Goal: Information Seeking & Learning: Learn about a topic

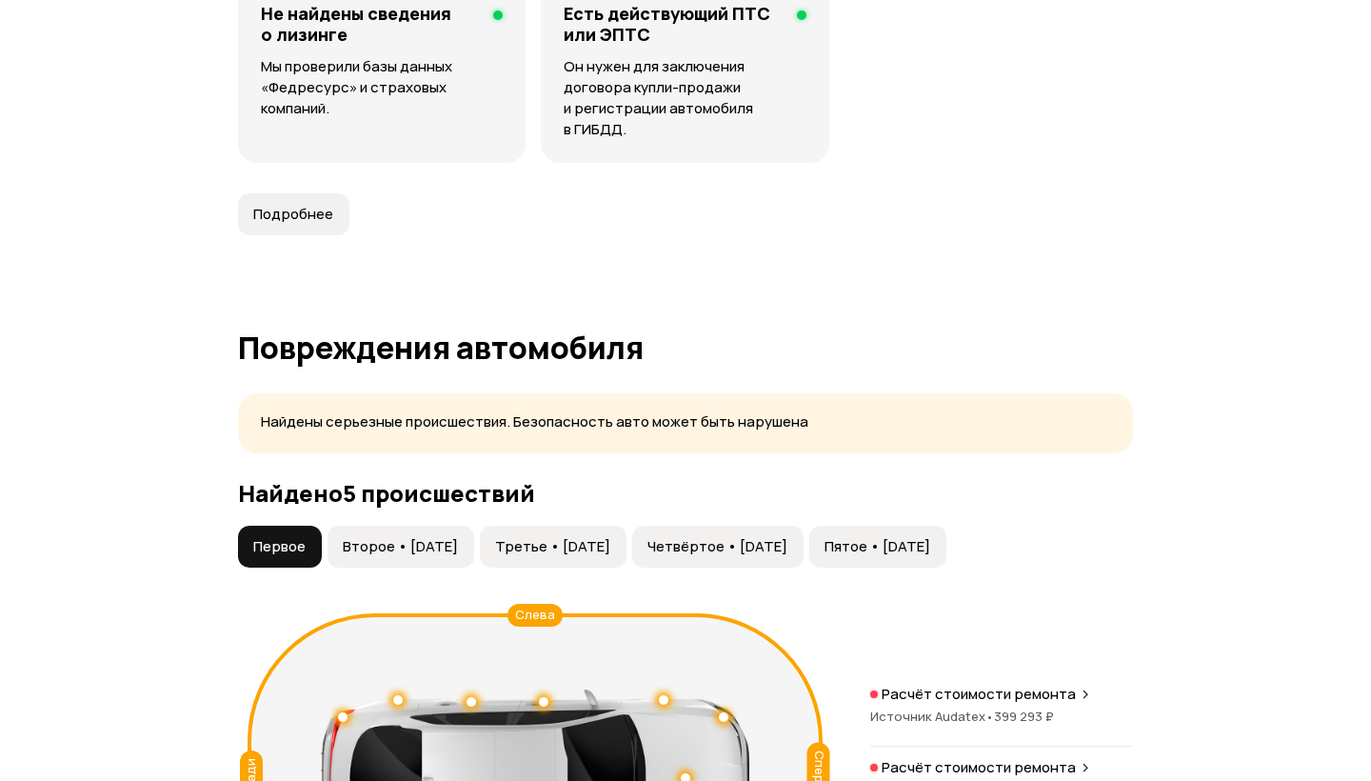
scroll to position [1916, 0]
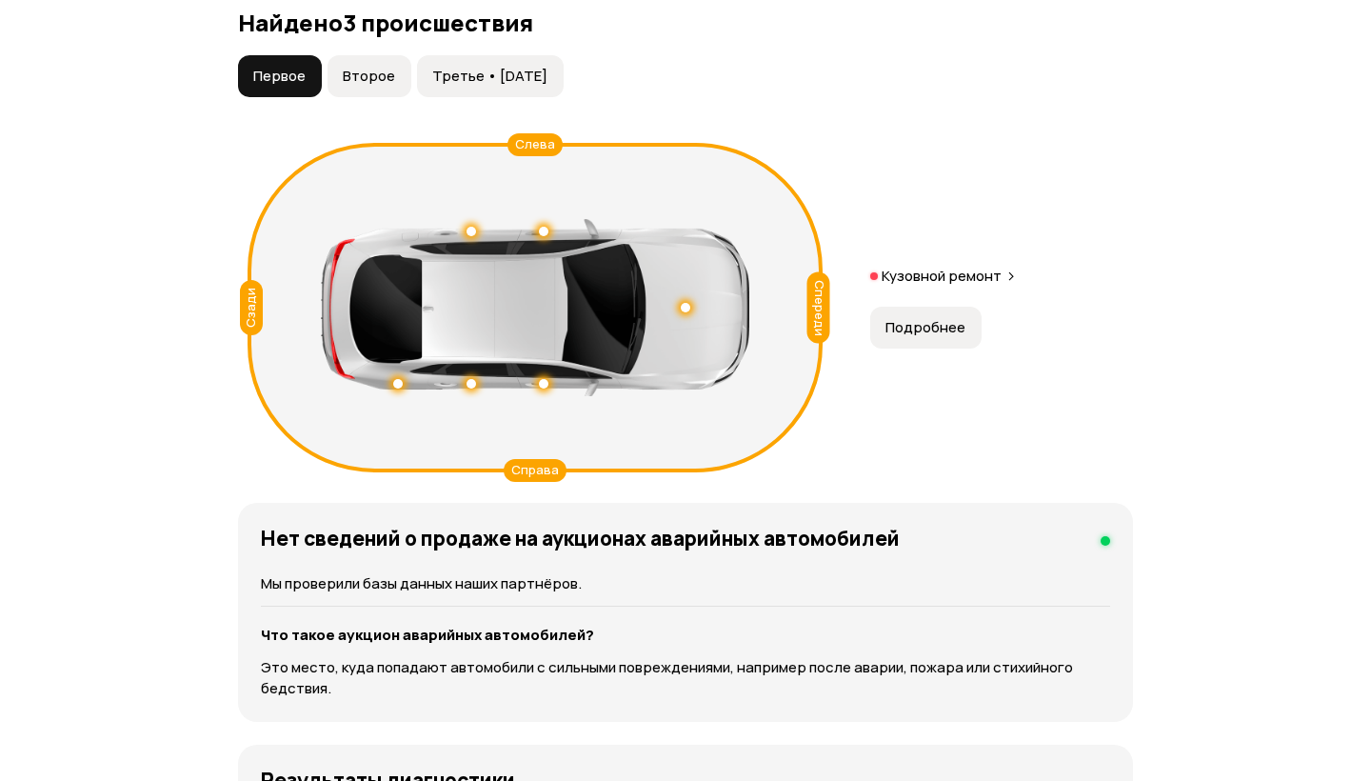
scroll to position [2206, 0]
click at [925, 333] on span "Подробнее" at bounding box center [926, 327] width 80 height 19
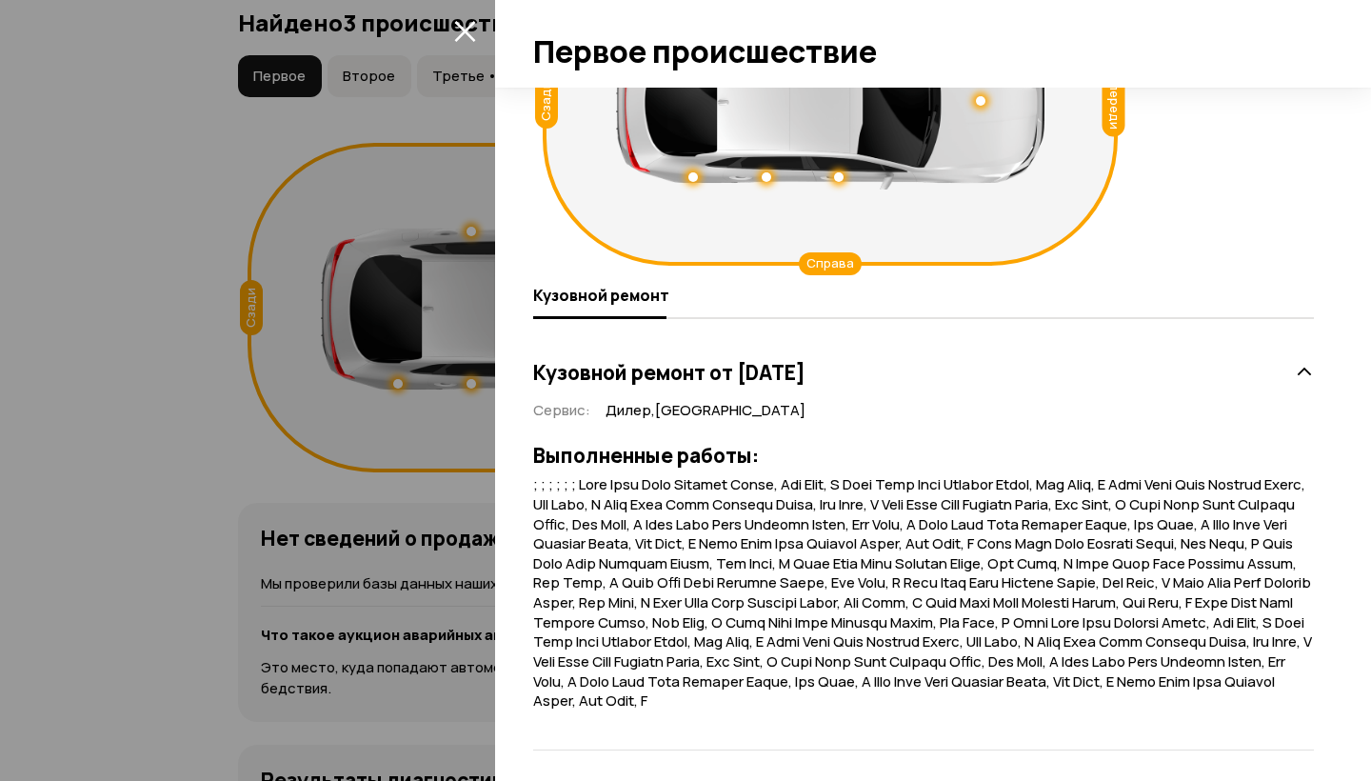
scroll to position [158, 0]
click at [442, 617] on div at bounding box center [685, 390] width 1371 height 781
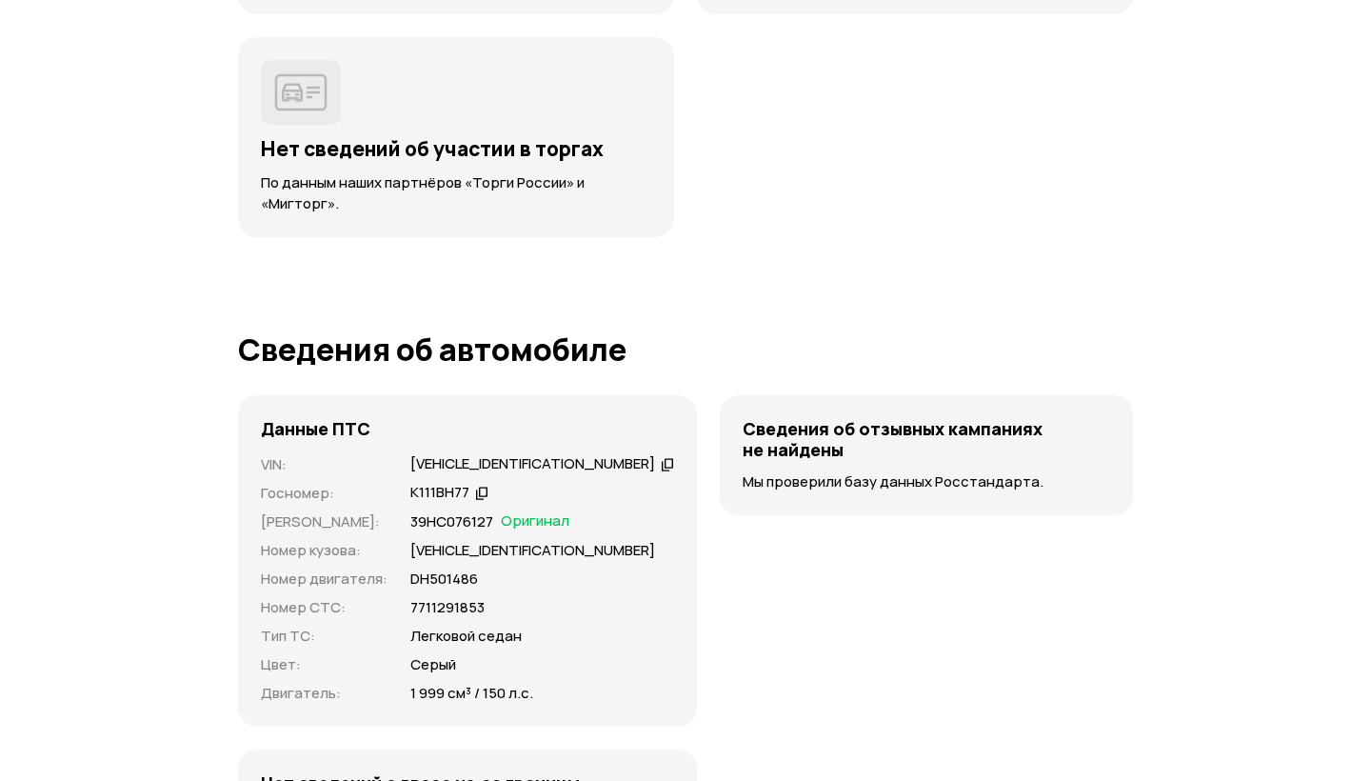
scroll to position [5919, 0]
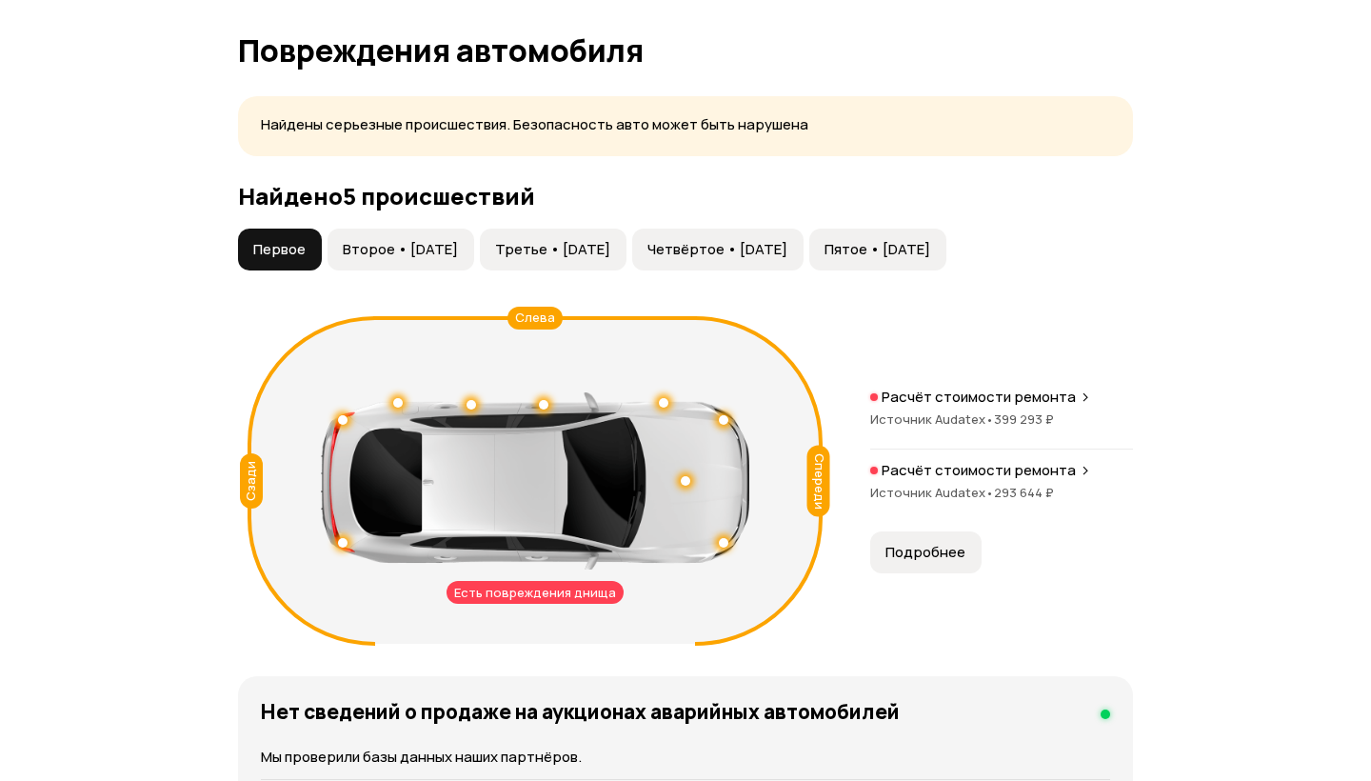
scroll to position [2241, 0]
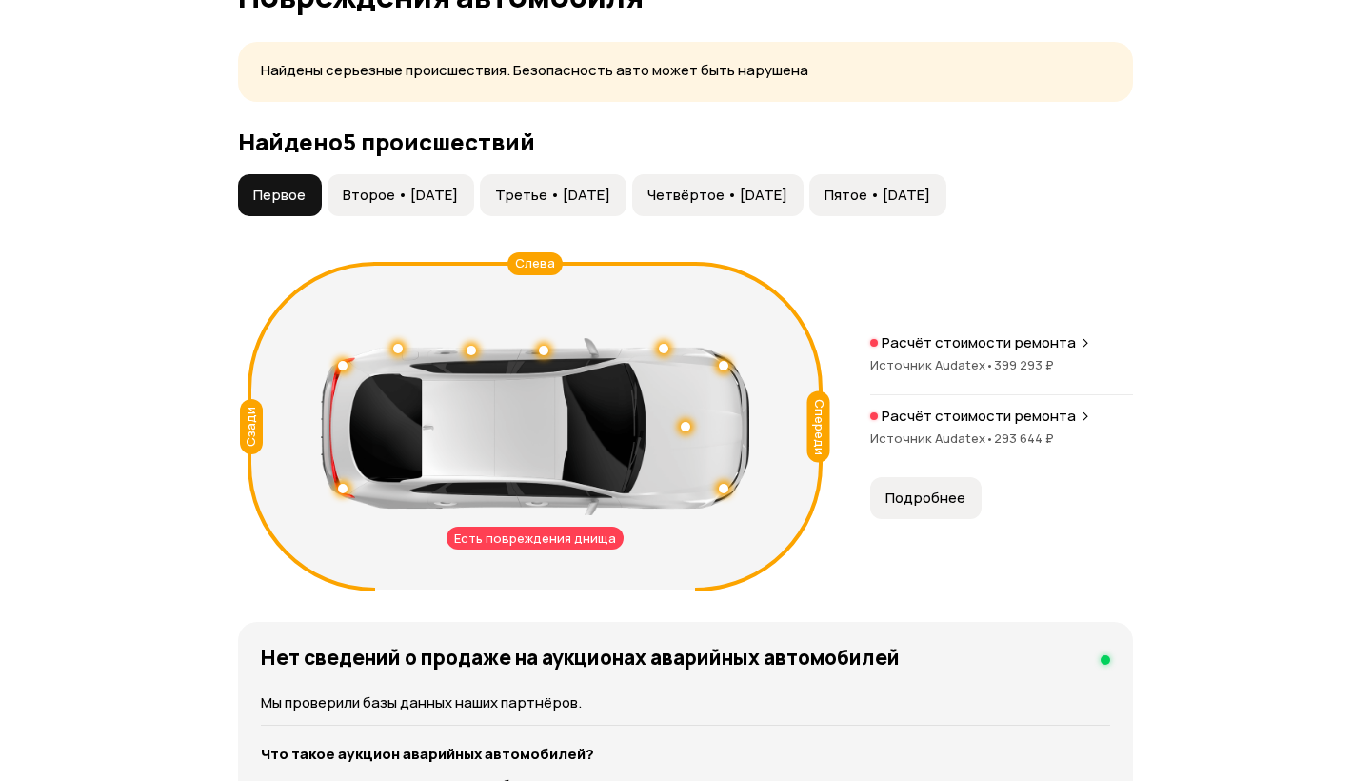
click at [444, 216] on button "Второе • 21 окт 2017" at bounding box center [401, 195] width 147 height 42
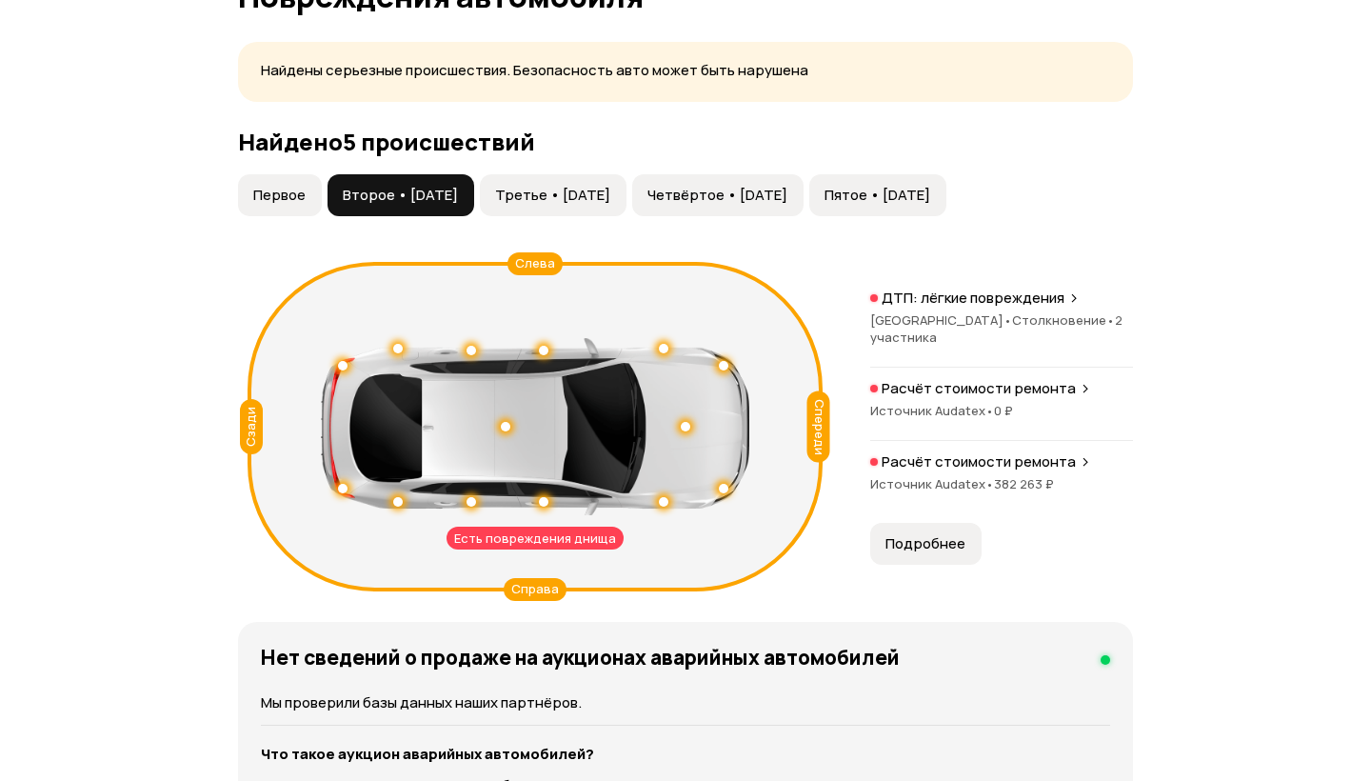
click at [588, 205] on span "Третье • 16 дек 2017" at bounding box center [552, 195] width 115 height 19
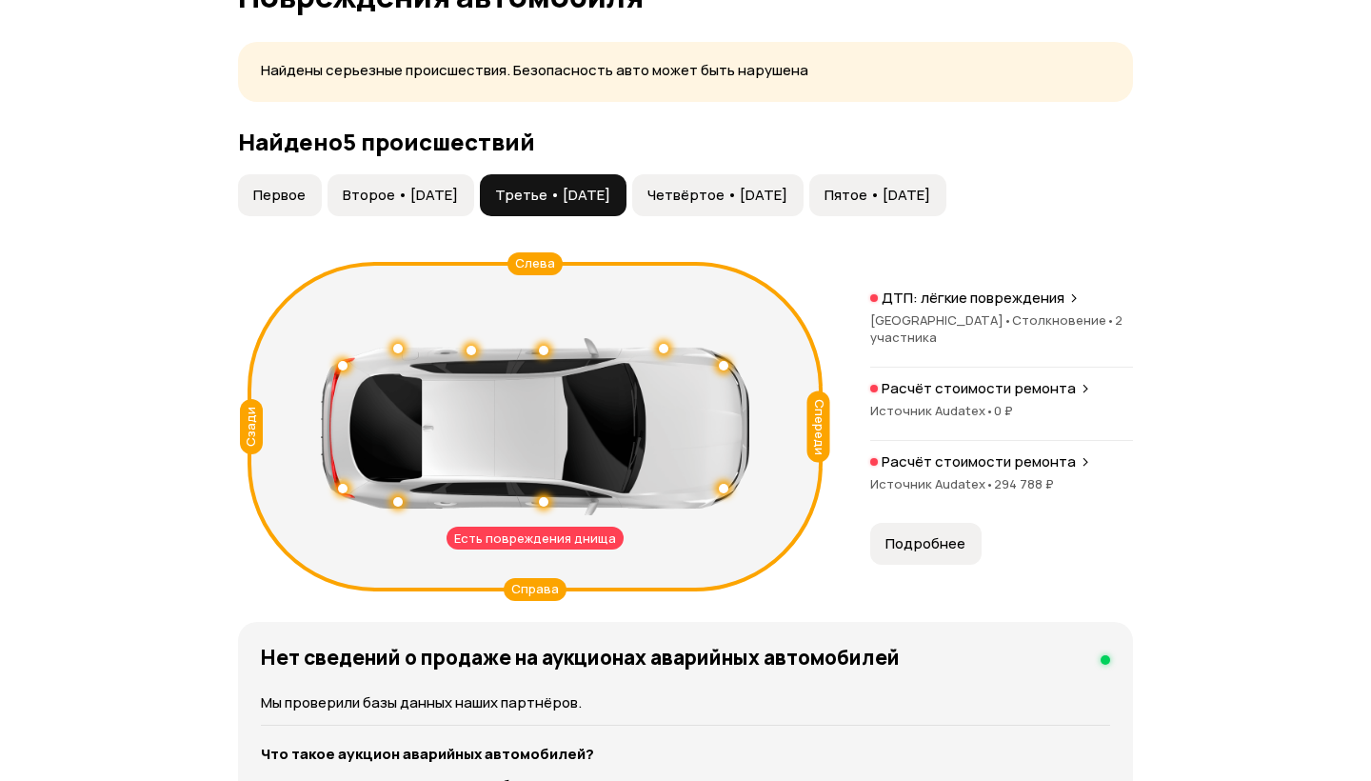
click at [761, 205] on div "Найдено 5 происшествий Первое Второе • 21 окт 2017 Третье • 16 дек 2017 Четвёрт…" at bounding box center [685, 364] width 895 height 470
click at [764, 205] on span "Четвёртое • 17 июн 2018" at bounding box center [718, 195] width 140 height 19
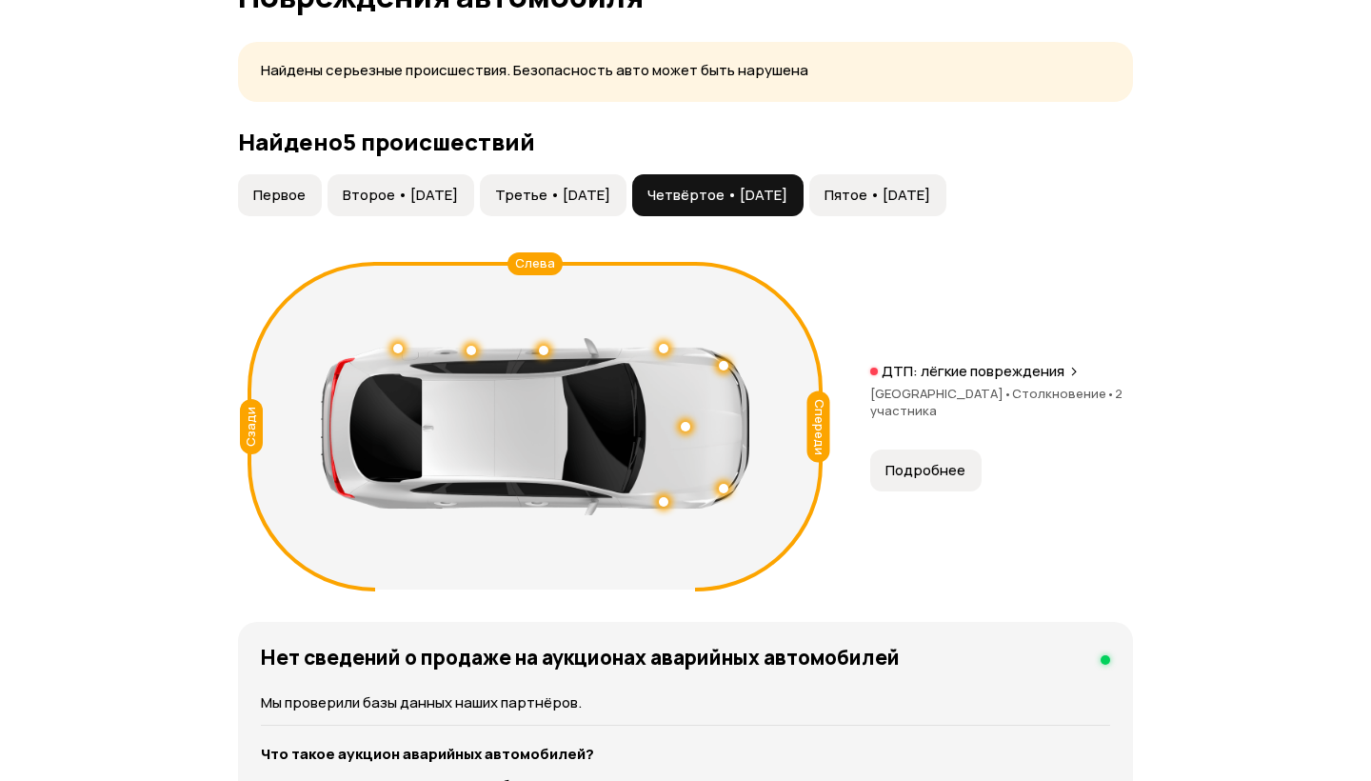
click at [930, 205] on span "Пятое • 11 окт 2018" at bounding box center [878, 195] width 106 height 19
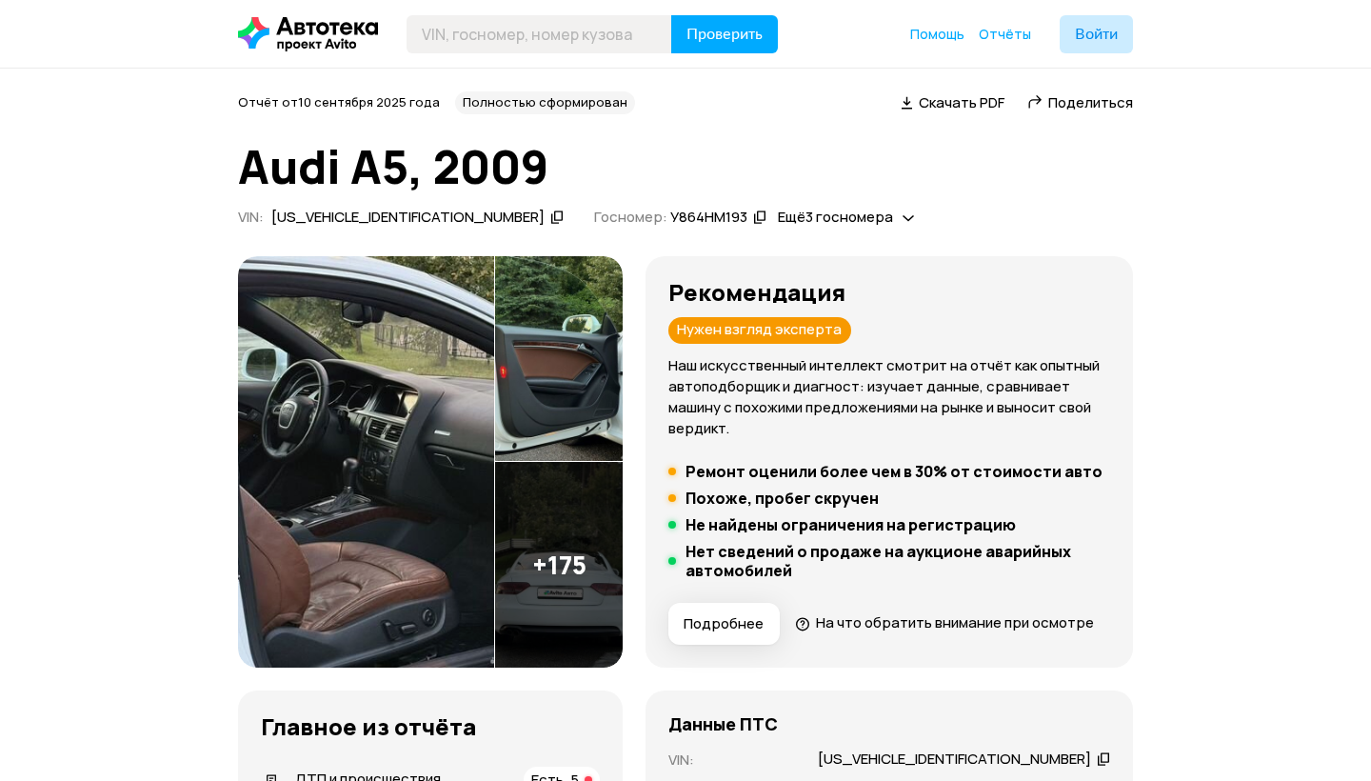
scroll to position [0, 0]
click at [766, 479] on h5 "Ремонт оценили более чем в 30% от стоимости авто" at bounding box center [894, 471] width 417 height 19
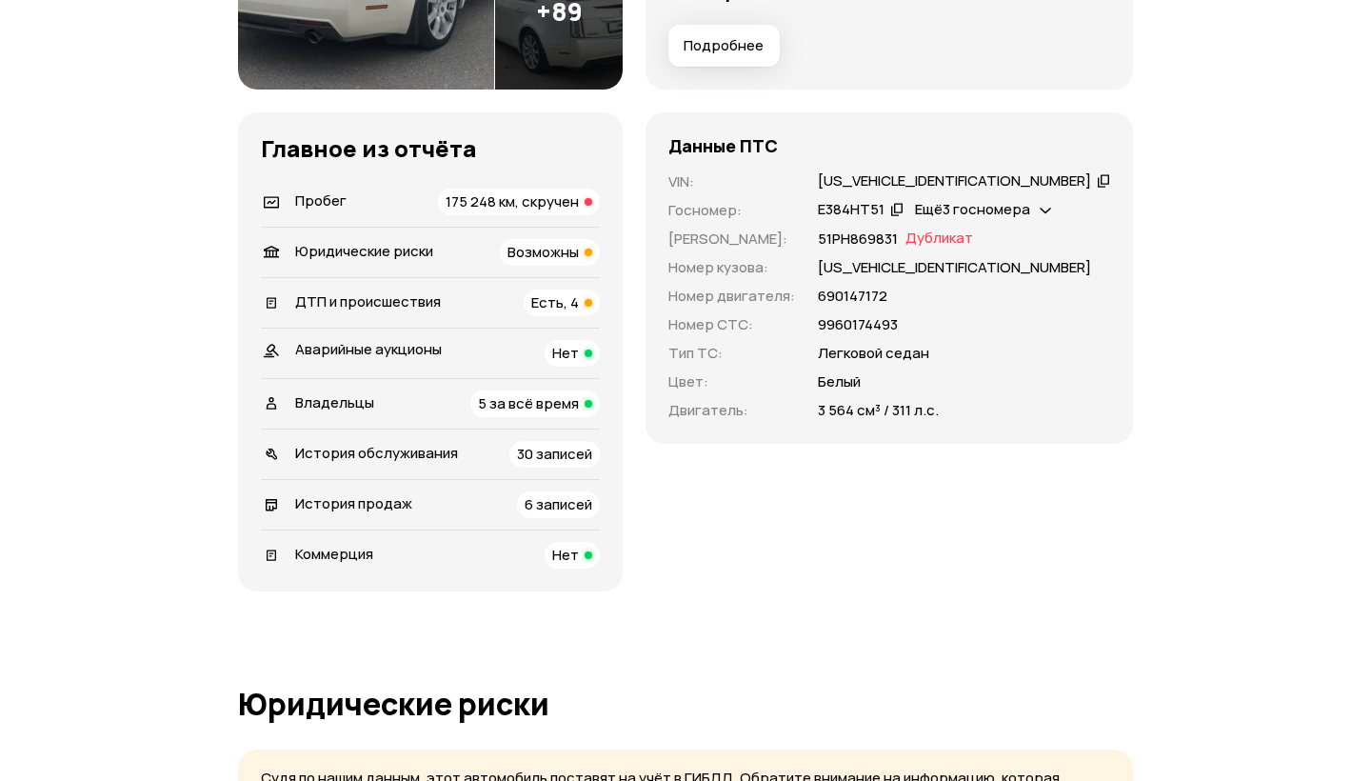
scroll to position [483, 0]
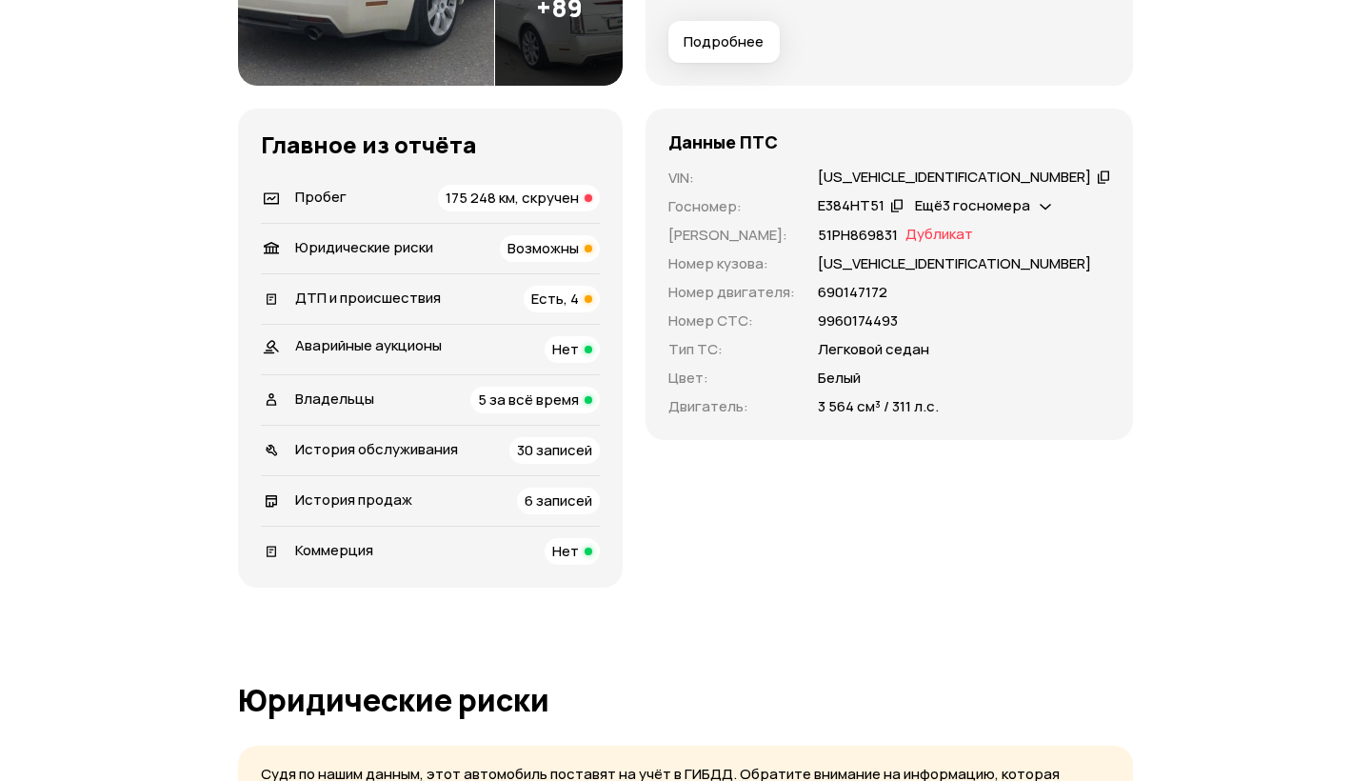
click at [548, 292] on div "ДТП и происшествия Есть, 4" at bounding box center [430, 299] width 339 height 27
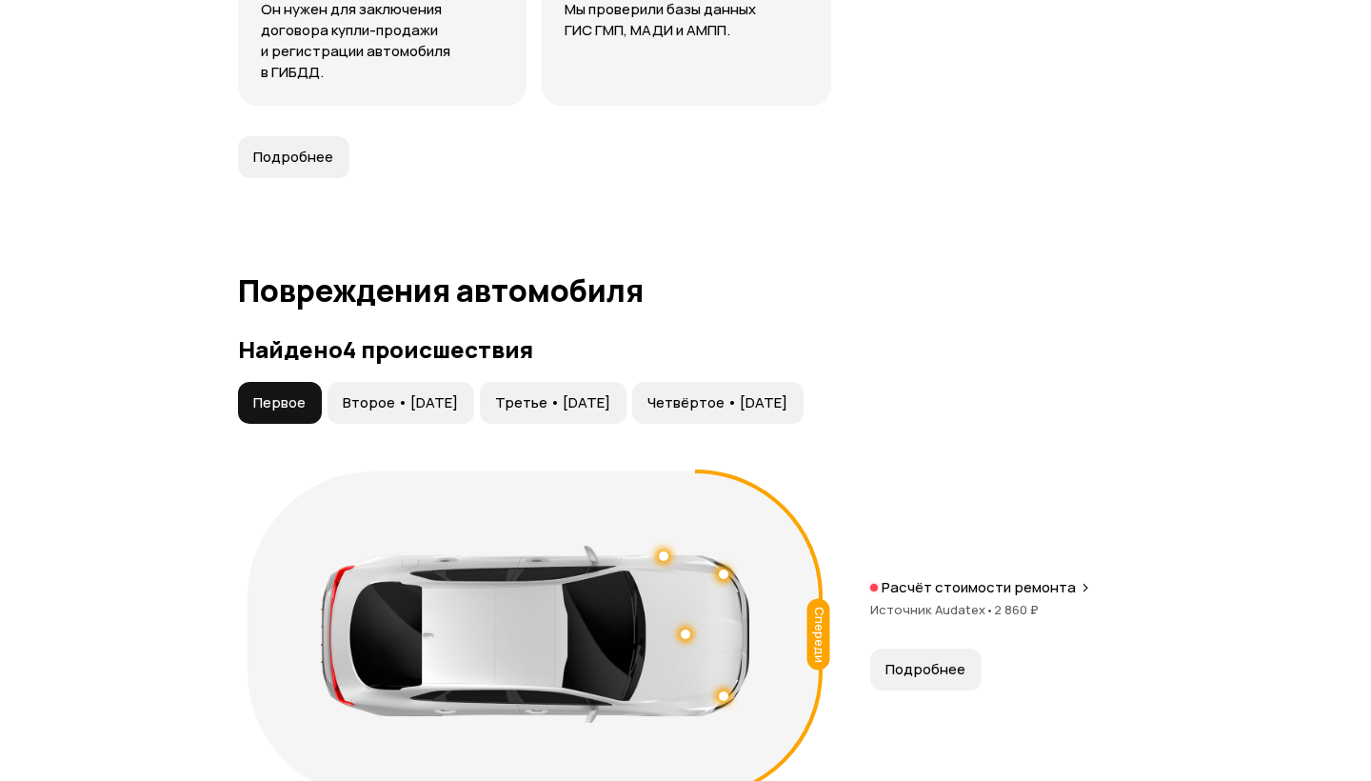
scroll to position [2100, 0]
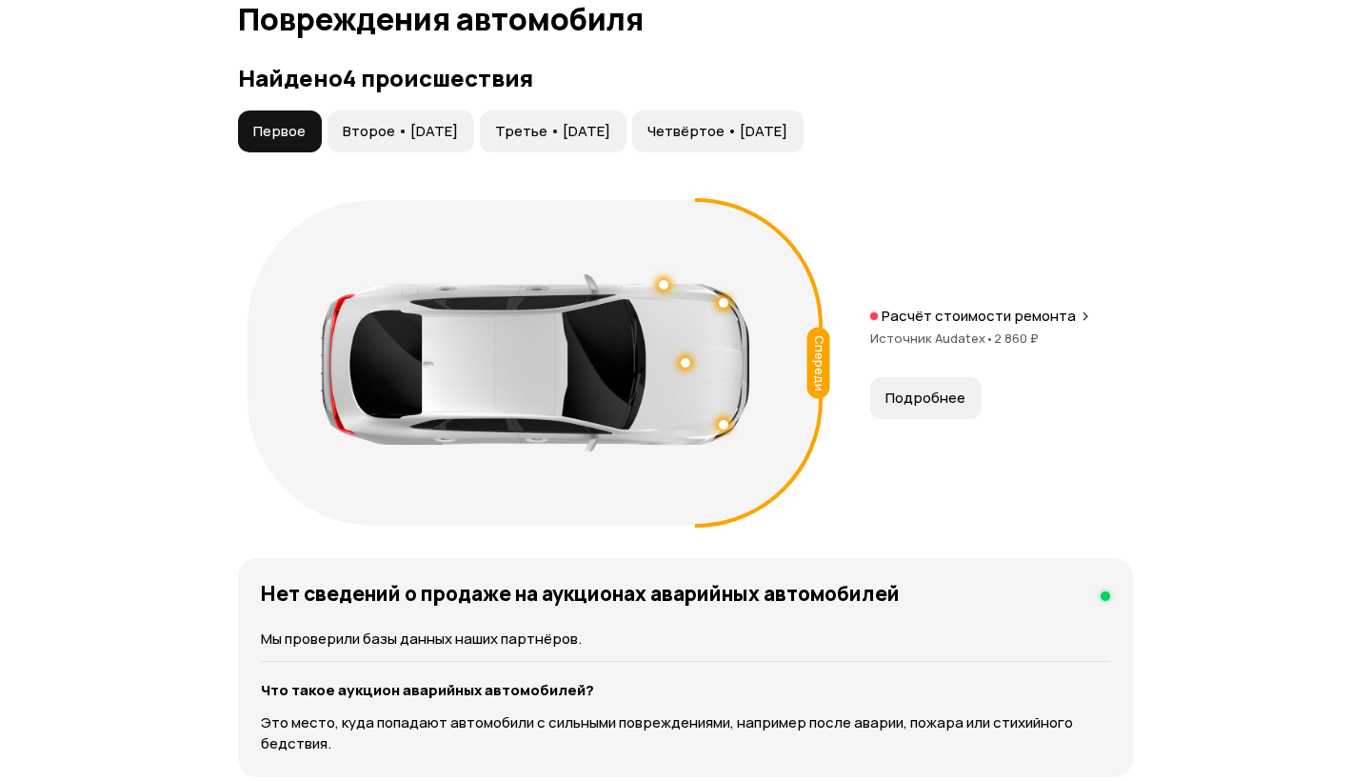
click at [424, 150] on div "Первое Второе • [DATE] Третье • [DATE] Четвёртое • [DATE] Спереди Расчёт стоимо…" at bounding box center [685, 322] width 895 height 425
click at [424, 149] on button "Второе • [DATE]" at bounding box center [401, 131] width 147 height 42
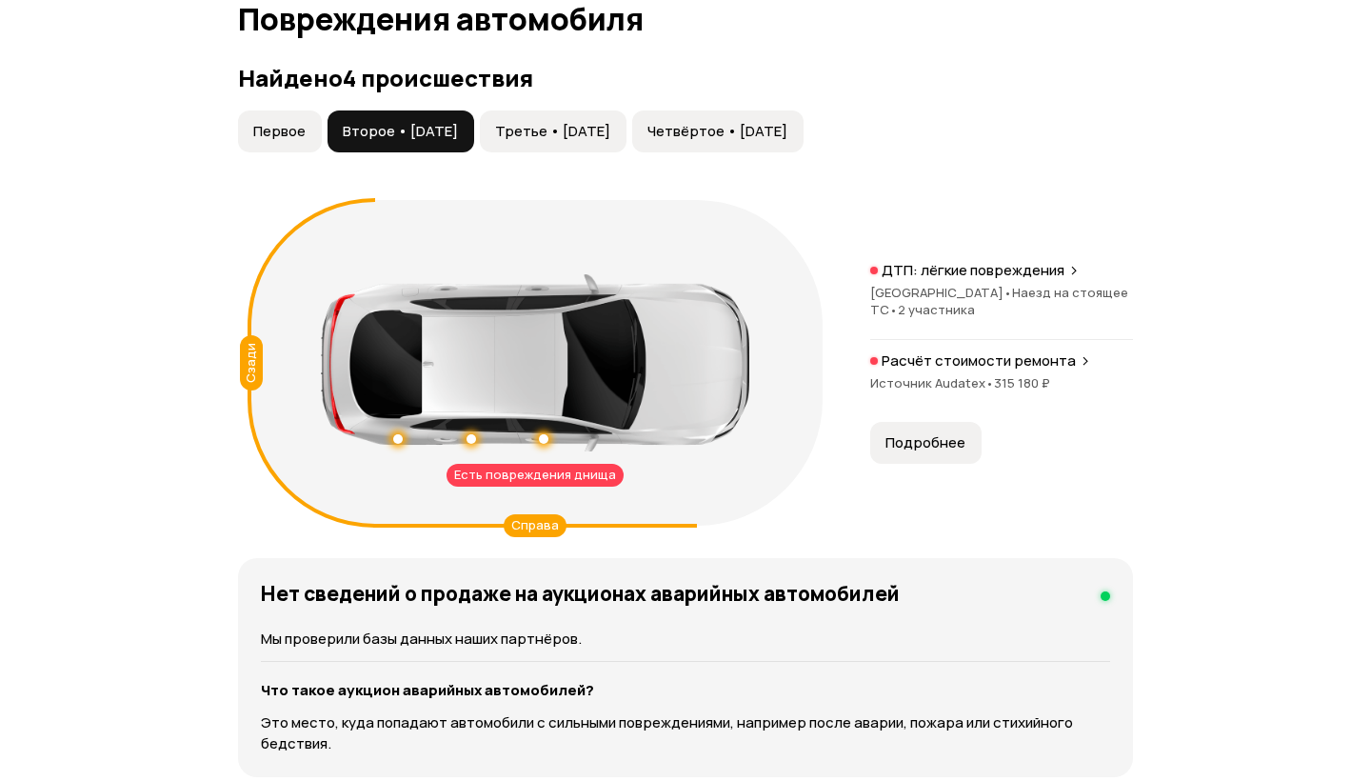
click at [593, 141] on button "Третье • [DATE]" at bounding box center [553, 131] width 147 height 42
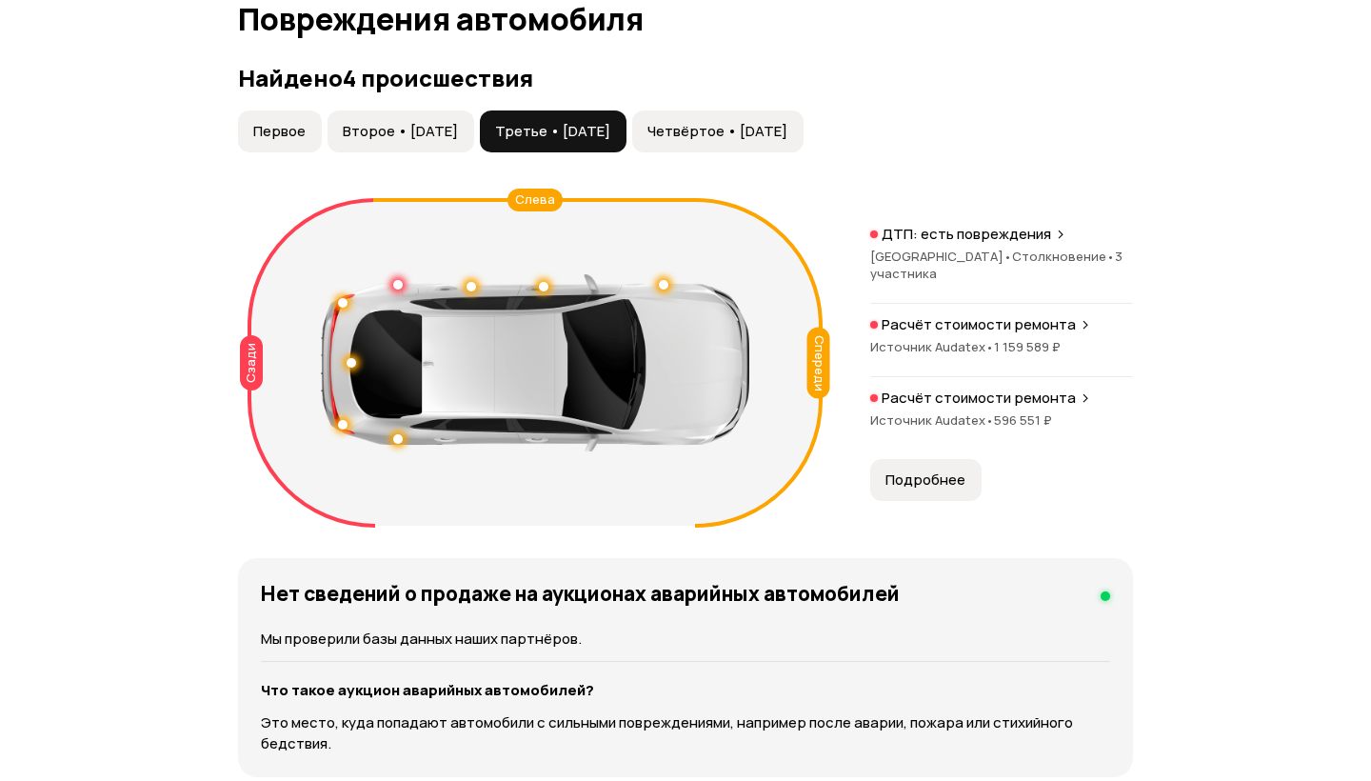
click at [743, 133] on span "Четвёртое • [DATE]" at bounding box center [718, 131] width 140 height 19
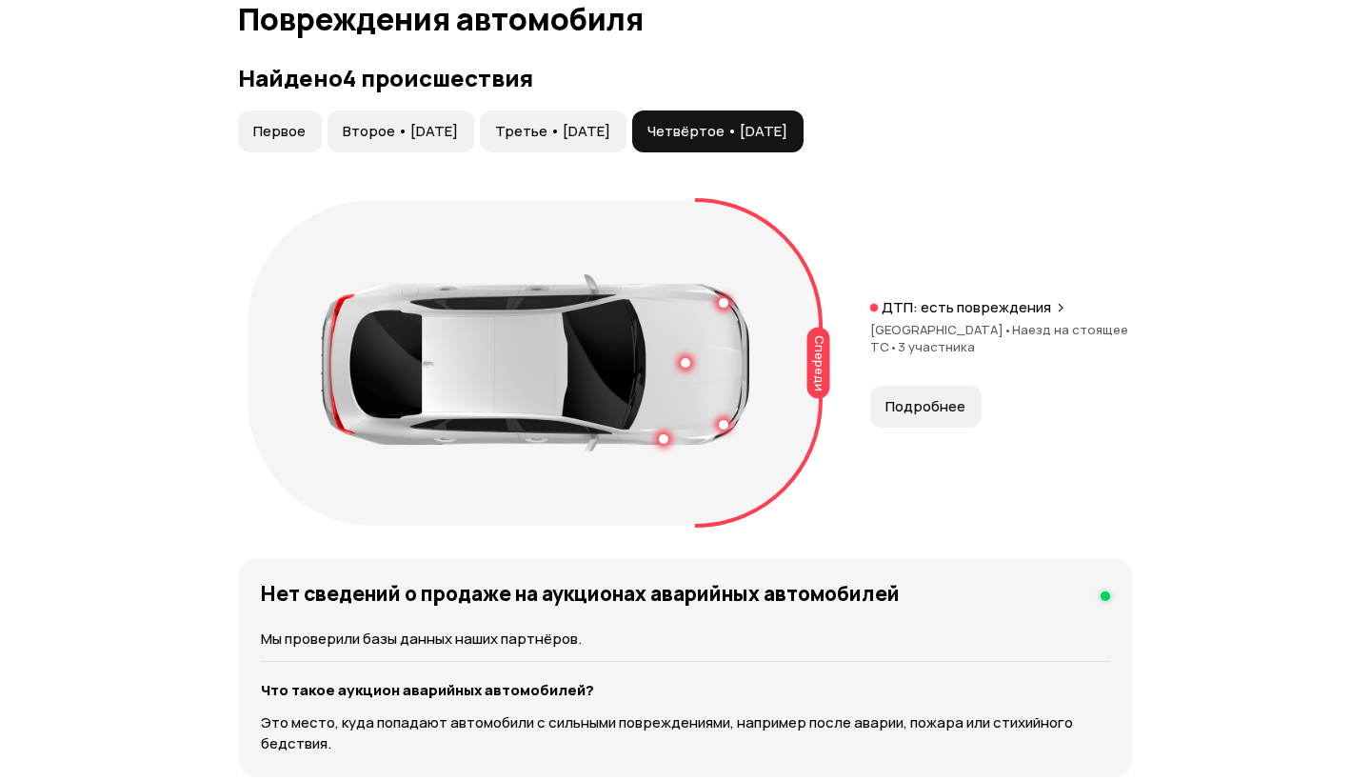
click at [1123, 345] on div "[GEOGRAPHIC_DATA] • Наезд на стоящее ТС • 3 участника" at bounding box center [1001, 338] width 263 height 34
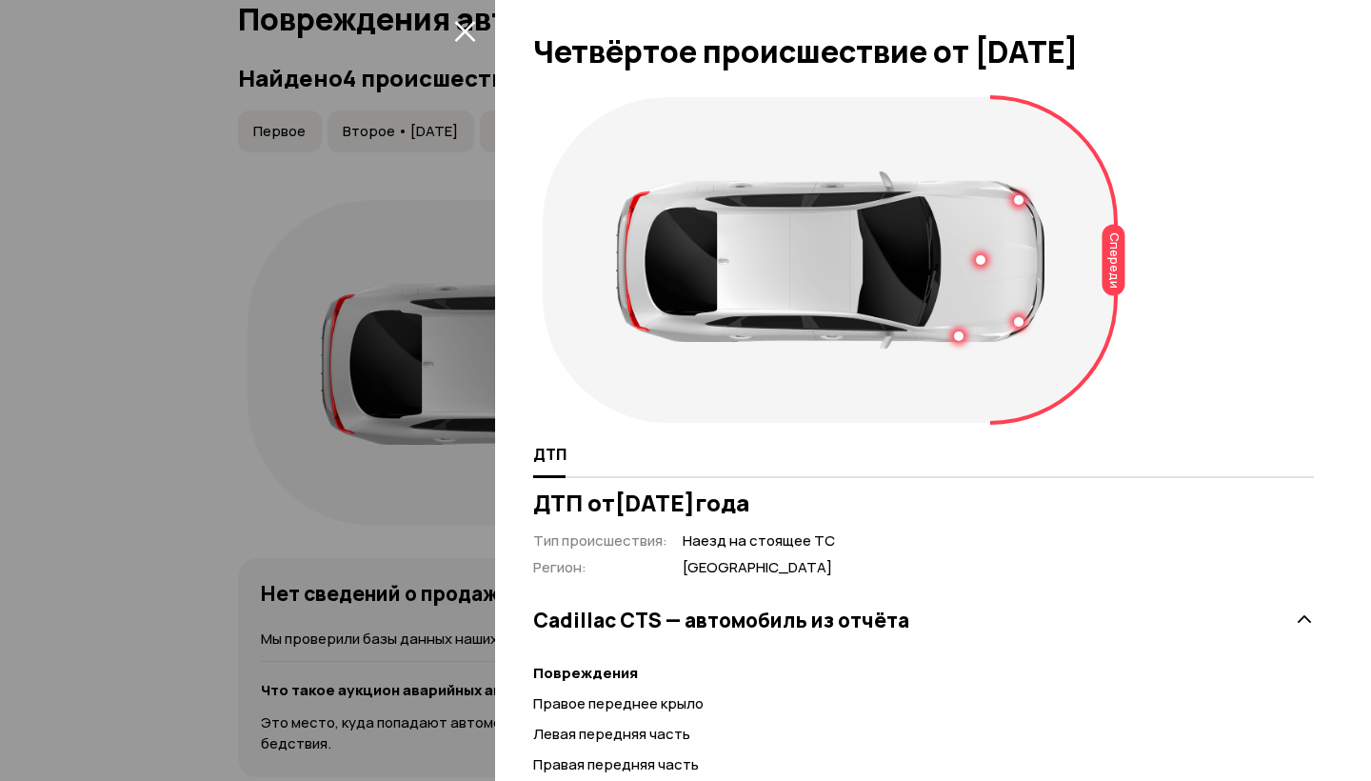
click at [388, 482] on div at bounding box center [685, 390] width 1371 height 781
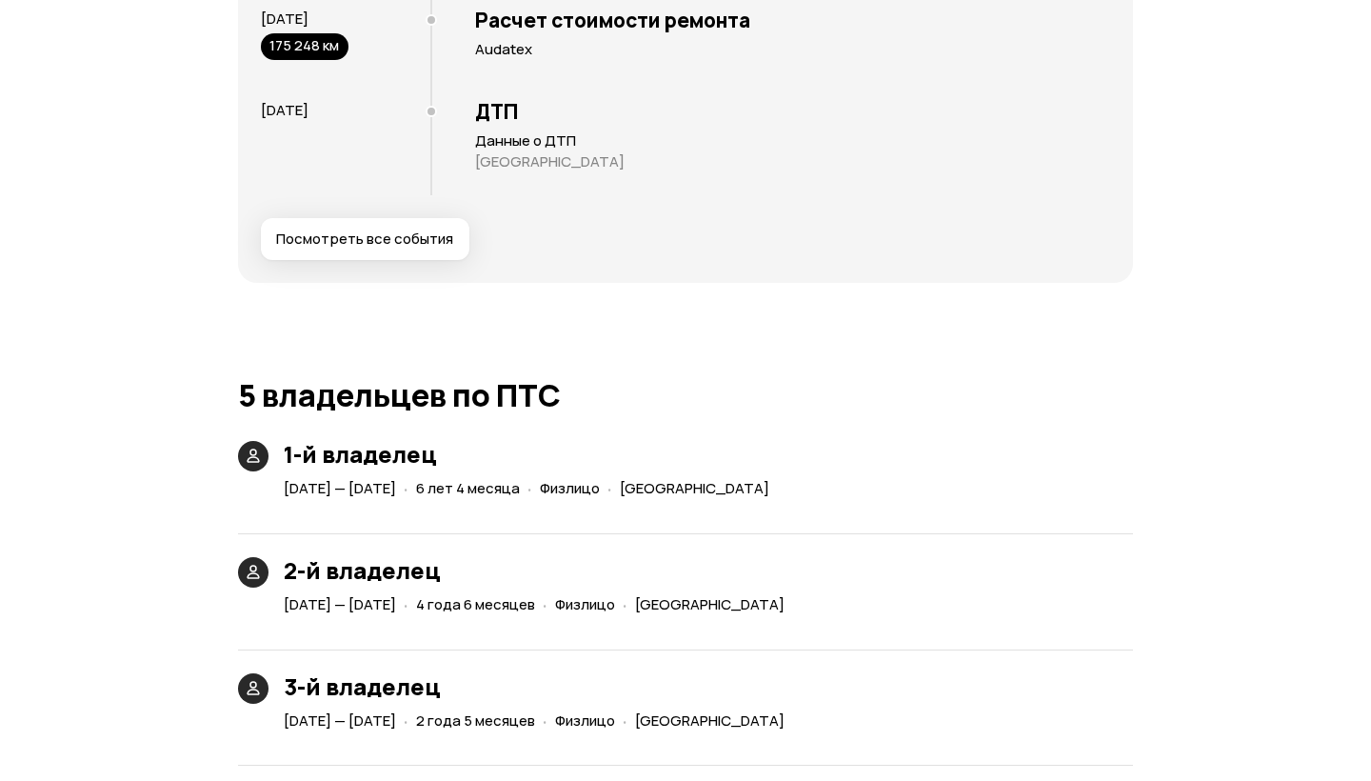
scroll to position [4228, 0]
